Goal: Download file/media

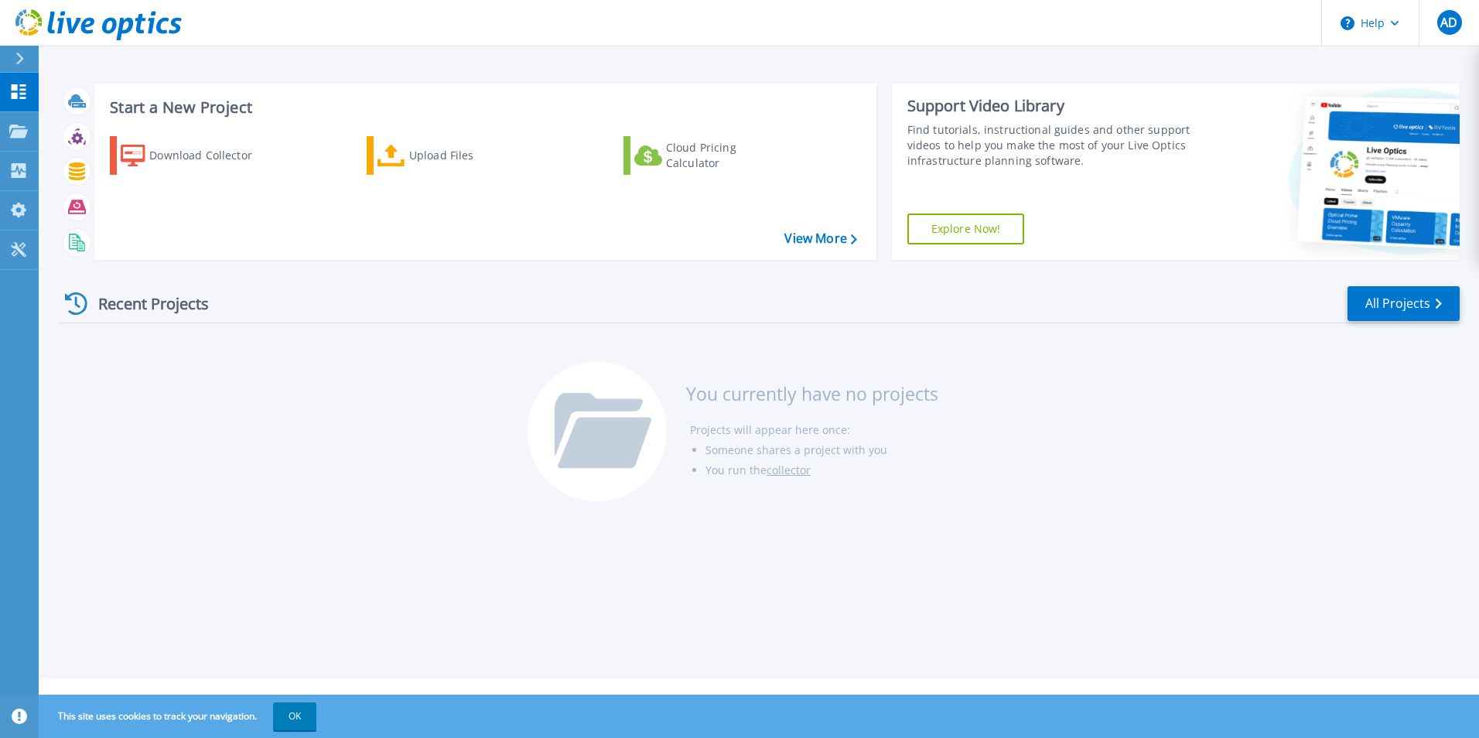
click at [182, 151] on div "Download Collector" at bounding box center [211, 155] width 124 height 31
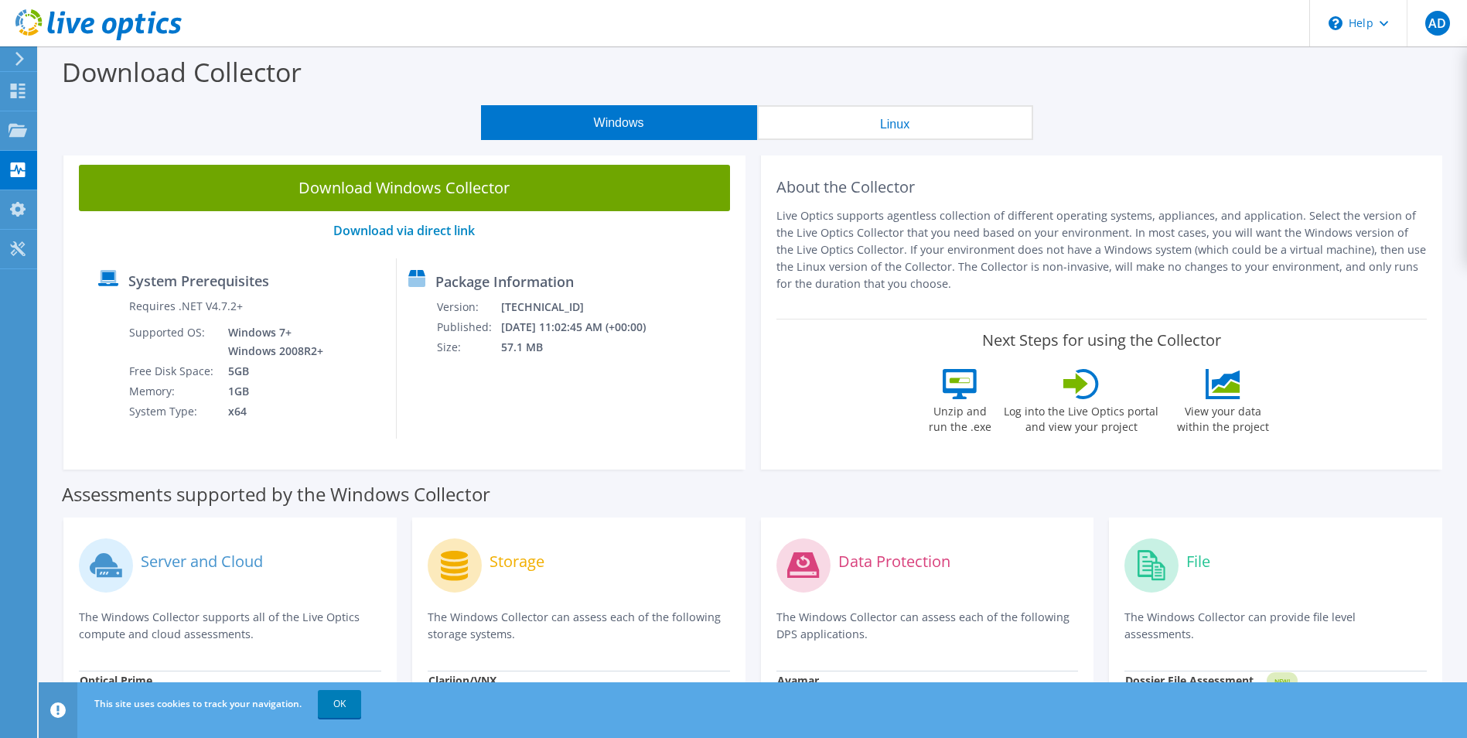
click at [408, 192] on link "Download Windows Collector" at bounding box center [404, 188] width 651 height 46
